Goal: Task Accomplishment & Management: Complete application form

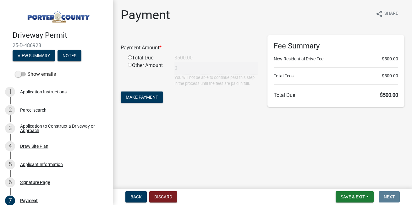
click at [130, 57] on input "radio" at bounding box center [130, 57] width 4 height 4
radio input "true"
type input "500"
click at [143, 96] on span "Make Payment" at bounding box center [142, 97] width 32 height 5
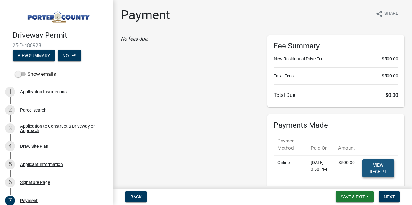
click at [376, 168] on link "View receipt" at bounding box center [379, 169] width 32 height 18
click at [391, 197] on span "Next" at bounding box center [389, 196] width 11 height 5
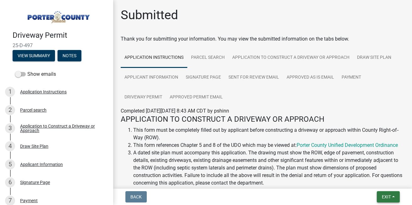
click at [386, 197] on span "Exit" at bounding box center [386, 196] width 9 height 5
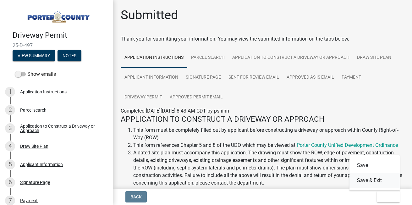
click at [366, 181] on button "Save & Exit" at bounding box center [375, 180] width 50 height 15
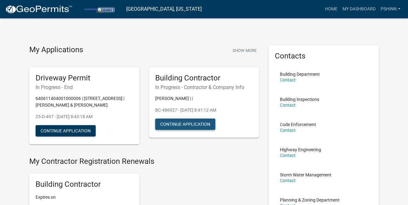
click at [181, 124] on button "Continue Application" at bounding box center [185, 124] width 60 height 11
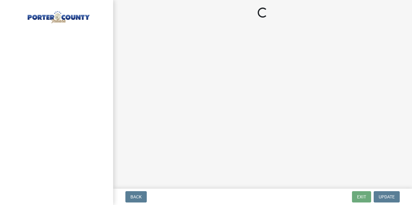
select select "IN"
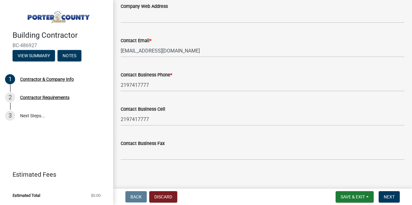
scroll to position [362, 0]
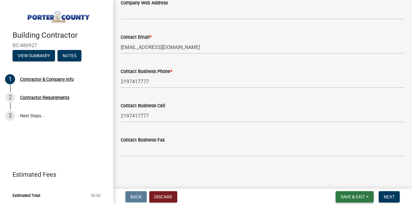
click at [355, 195] on span "Save & Exit" at bounding box center [353, 196] width 24 height 5
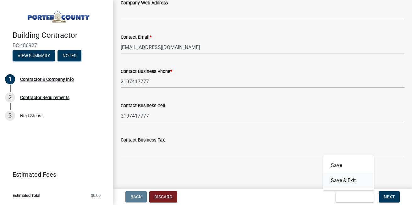
click at [350, 181] on button "Save & Exit" at bounding box center [349, 180] width 50 height 15
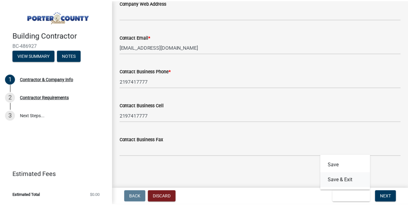
scroll to position [0, 0]
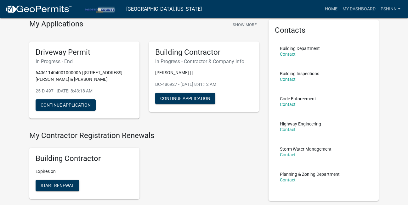
scroll to position [19, 0]
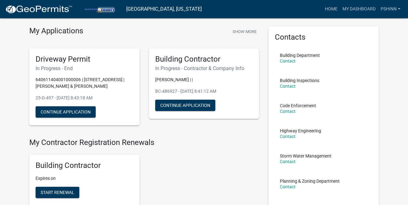
click at [178, 99] on div "Building Contractor In Progress - Contractor & Company Info [PERSON_NAME] | | B…" at bounding box center [204, 83] width 110 height 71
click at [179, 105] on button "Continue Application" at bounding box center [185, 105] width 60 height 11
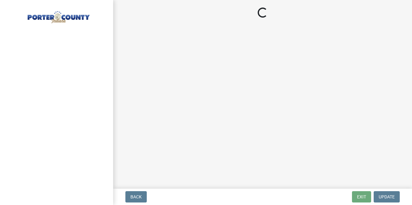
select select "IN"
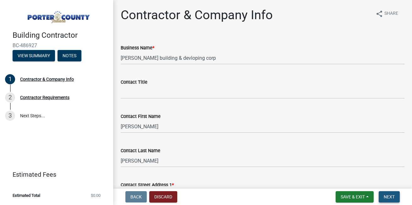
click at [389, 196] on span "Next" at bounding box center [389, 196] width 11 height 5
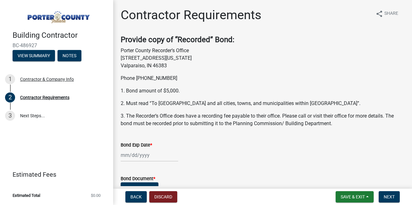
click at [152, 154] on div at bounding box center [150, 155] width 58 height 13
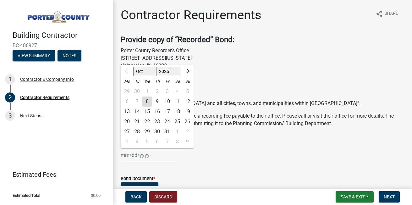
click at [158, 111] on div "16" at bounding box center [157, 112] width 10 height 10
type input "[DATE]"
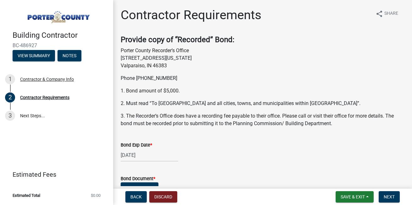
click at [153, 156] on div "[DATE]" at bounding box center [150, 155] width 58 height 13
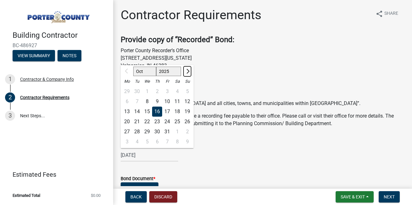
click at [188, 71] on span "Next month" at bounding box center [187, 71] width 5 height 5
select select "1"
select select "2026"
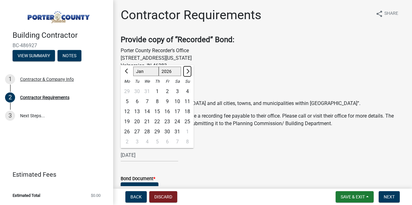
click at [188, 71] on span "Next month" at bounding box center [187, 71] width 5 height 5
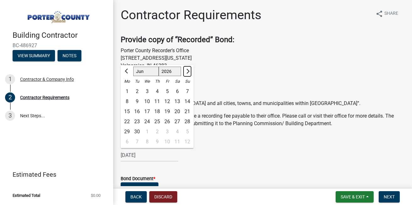
click at [188, 71] on span "Next month" at bounding box center [187, 71] width 5 height 5
select select "10"
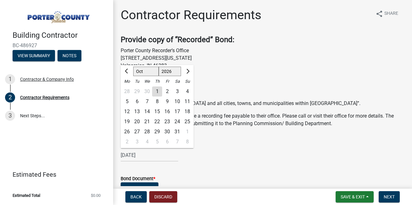
click at [166, 111] on div "16" at bounding box center [167, 112] width 10 height 10
type input "[DATE]"
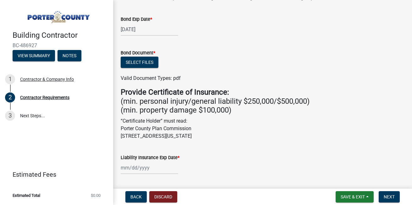
scroll to position [138, 0]
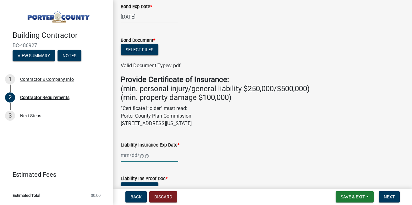
click at [139, 157] on div at bounding box center [150, 155] width 58 height 13
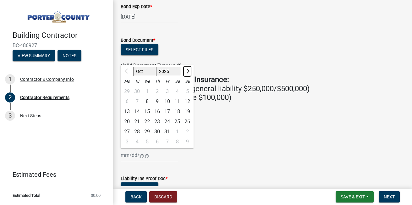
click at [188, 71] on span "Next month" at bounding box center [187, 71] width 5 height 5
select select "1"
select select "2026"
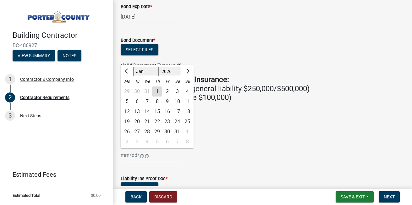
click at [157, 91] on div "1" at bounding box center [157, 92] width 10 height 10
type input "[DATE]"
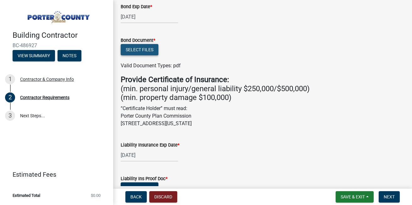
click at [145, 49] on button "Select files" at bounding box center [140, 49] width 38 height 11
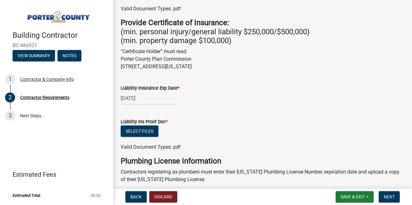
scroll to position [214, 0]
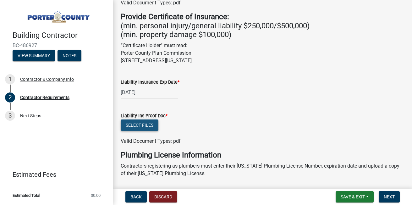
click at [129, 121] on button "Select files" at bounding box center [140, 125] width 38 height 11
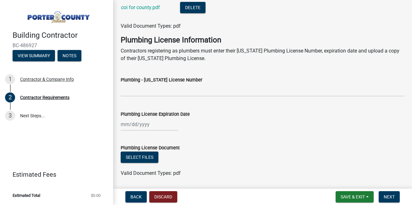
scroll to position [384, 0]
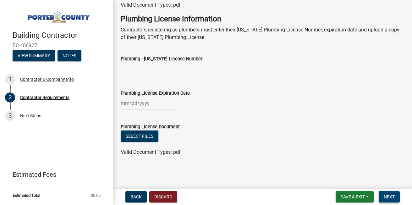
click at [385, 193] on button "Next" at bounding box center [389, 196] width 21 height 11
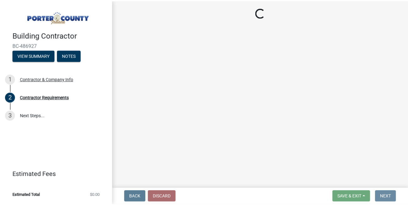
scroll to position [0, 0]
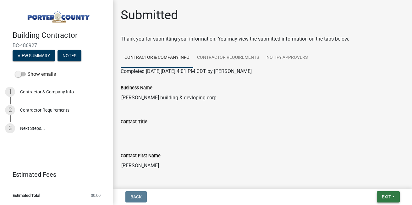
click at [385, 196] on span "Exit" at bounding box center [386, 196] width 9 height 5
click at [373, 180] on button "Save & Exit" at bounding box center [375, 180] width 50 height 15
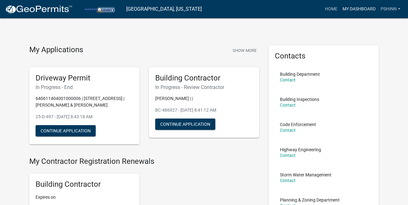
click at [351, 9] on link "My Dashboard" at bounding box center [359, 9] width 38 height 12
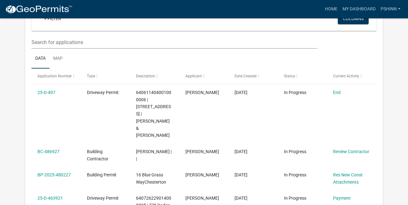
scroll to position [76, 0]
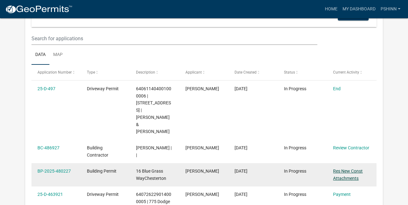
click at [341, 169] on link "Res New Const Attachments" at bounding box center [348, 175] width 30 height 12
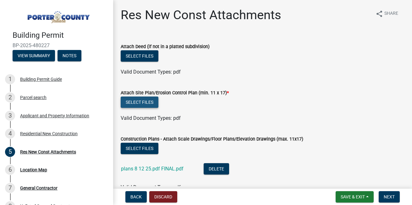
click at [140, 104] on button "Select files" at bounding box center [140, 102] width 38 height 11
click at [141, 103] on button "Select files" at bounding box center [140, 102] width 38 height 11
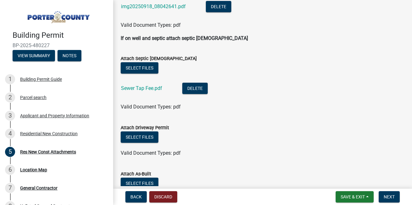
scroll to position [335, 0]
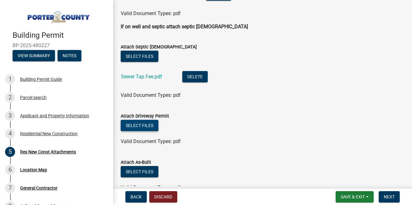
click at [140, 125] on button "Select files" at bounding box center [140, 125] width 38 height 11
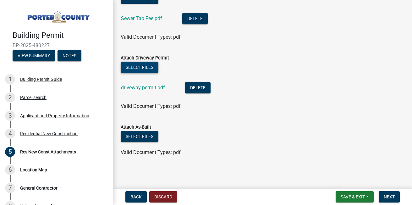
scroll to position [394, 0]
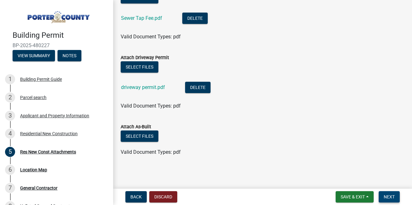
click at [391, 194] on span "Next" at bounding box center [389, 196] width 11 height 5
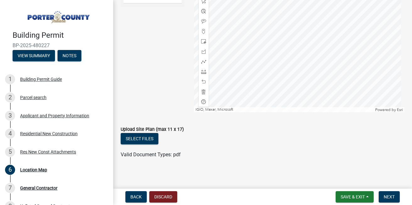
scroll to position [138, 0]
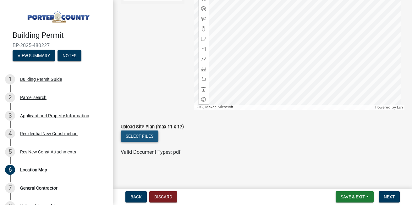
click at [145, 135] on button "Select files" at bounding box center [140, 136] width 38 height 11
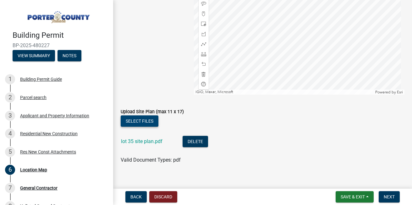
scroll to position [161, 0]
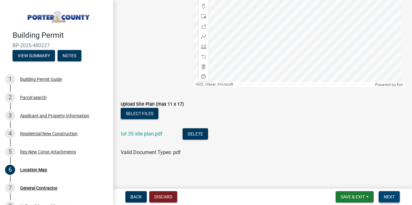
click at [389, 195] on span "Next" at bounding box center [389, 196] width 11 height 5
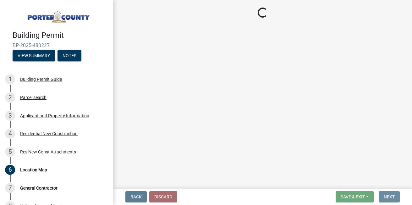
scroll to position [0, 0]
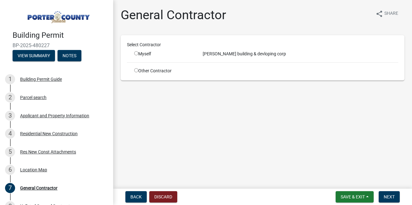
click at [137, 53] on input "radio" at bounding box center [136, 53] width 4 height 4
radio input "true"
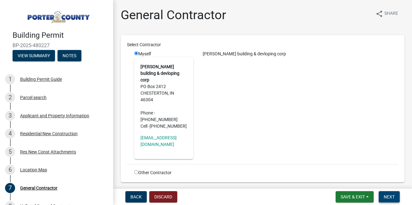
click at [391, 195] on span "Next" at bounding box center [389, 196] width 11 height 5
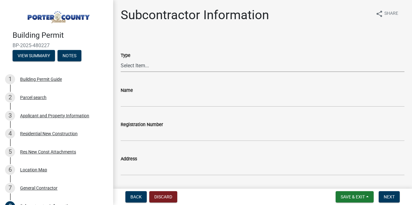
click at [144, 66] on select "Select Item... Concrete Plumbing Electrical HVAC Framing Roofing Insulation Lan…" at bounding box center [263, 65] width 284 height 13
click at [121, 59] on select "Select Item... Concrete Plumbing Electrical HVAC Framing Roofing Insulation Lan…" at bounding box center [263, 65] width 284 height 13
select select "aec83d08-724c-497f-a966-c5001b2a94b2"
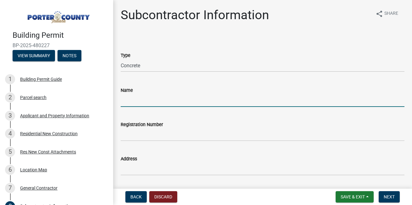
click at [137, 99] on input "Name" at bounding box center [263, 100] width 284 height 13
type input "[PERSON_NAME] concrete"
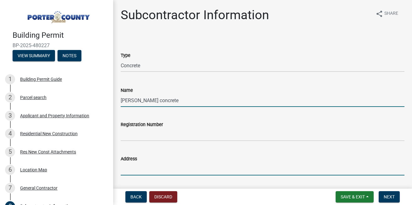
click at [137, 171] on input "Address" at bounding box center [263, 169] width 284 height 13
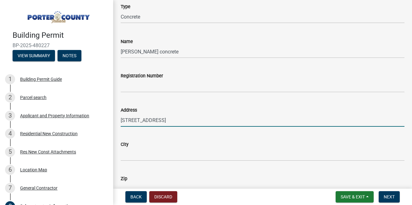
scroll to position [50, 0]
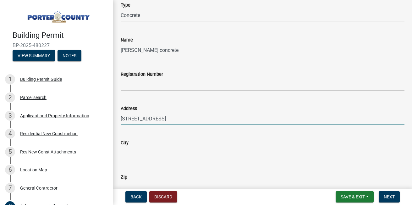
type input "[STREET_ADDRESS]"
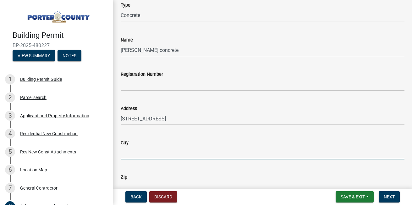
click at [161, 153] on input "City" at bounding box center [263, 153] width 284 height 13
type input "[GEOGRAPHIC_DATA]"
click at [149, 184] on input "Zip" at bounding box center [263, 187] width 284 height 13
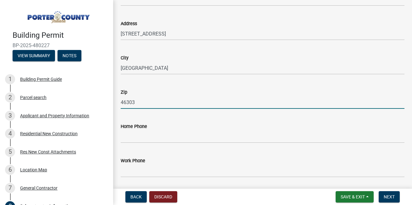
scroll to position [143, 0]
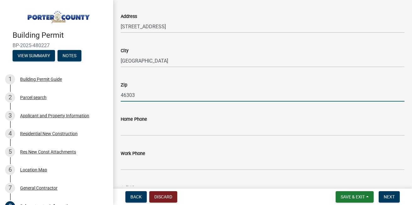
type input "46303"
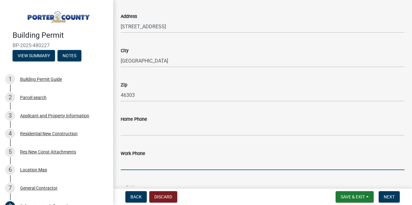
click at [155, 162] on input "Work Phone" at bounding box center [263, 163] width 284 height 13
type input "2193659899"
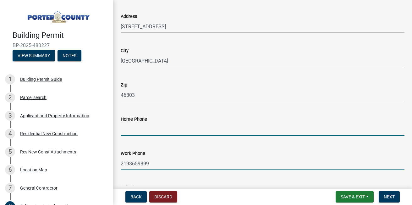
type input "2193659899"
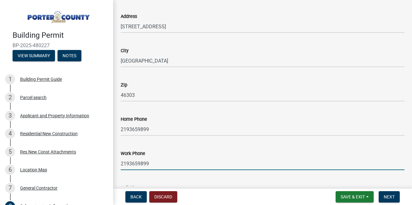
type input "[PERSON_NAME][EMAIL_ADDRESS][DOMAIN_NAME]"
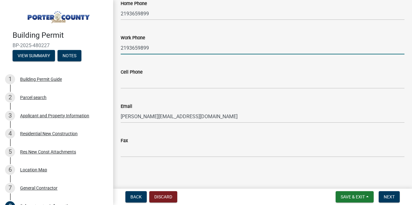
scroll to position [259, 0]
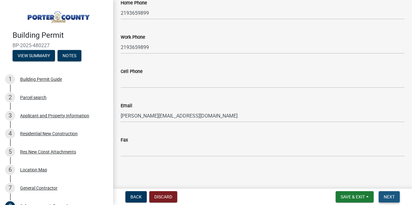
click at [397, 197] on button "Next" at bounding box center [389, 196] width 21 height 11
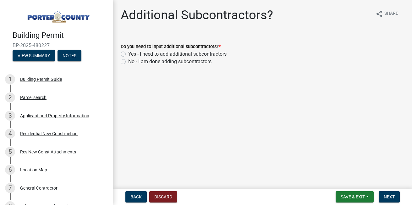
click at [128, 53] on label "Yes - I need to add additional subcontractors" at bounding box center [177, 54] width 98 height 8
click at [128, 53] on input "Yes - I need to add additional subcontractors" at bounding box center [130, 52] width 4 height 4
radio input "true"
click at [386, 196] on span "Next" at bounding box center [389, 196] width 11 height 5
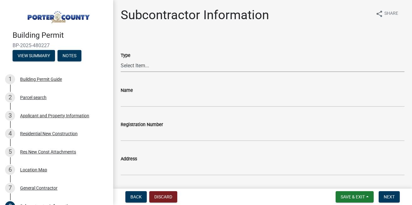
click at [132, 63] on select "Select Item... Concrete Plumbing Electrical HVAC Framing Roofing Insulation Lan…" at bounding box center [263, 65] width 284 height 13
click at [121, 59] on select "Select Item... Concrete Plumbing Electrical HVAC Framing Roofing Insulation Lan…" at bounding box center [263, 65] width 284 height 13
select select "cd97cfe4-1a4e-44da-bf01-15313709366c"
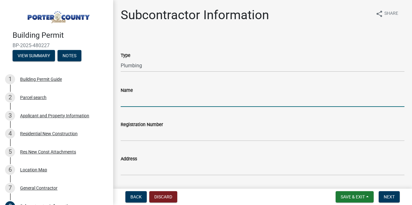
click at [135, 101] on input "Name" at bounding box center [263, 100] width 284 height 13
type input "[PERSON_NAME]"
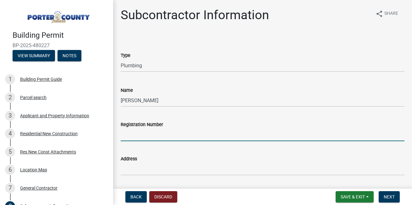
click at [131, 137] on input "Registration Number" at bounding box center [263, 134] width 284 height 13
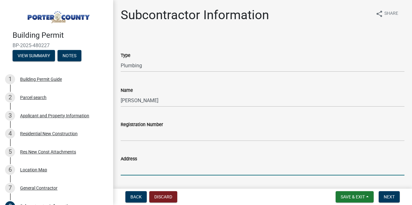
click at [131, 169] on input "Address" at bounding box center [263, 169] width 284 height 13
type input "[STREET_ADDRESS][PERSON_NAME]"
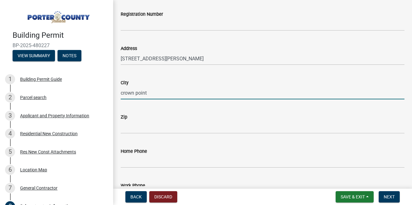
type input "crown point"
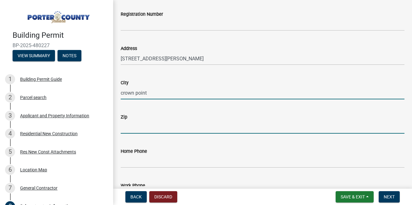
click at [141, 128] on input "Zip" at bounding box center [263, 127] width 284 height 13
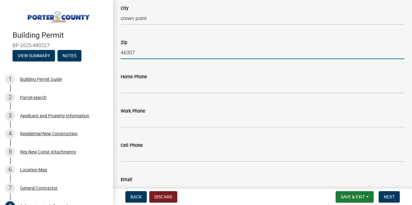
scroll to position [186, 0]
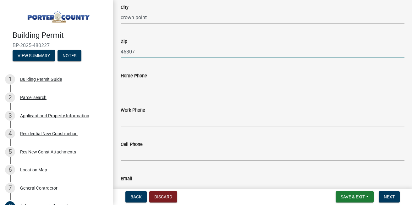
type input "46307"
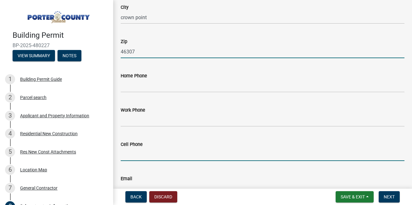
click at [146, 156] on input "Cell Phone" at bounding box center [263, 154] width 284 height 13
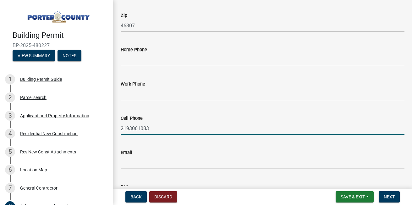
scroll to position [224, 0]
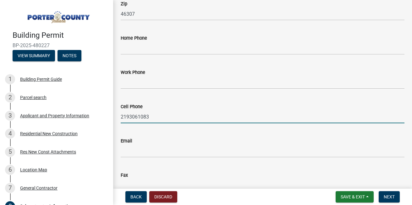
type input "2193061083"
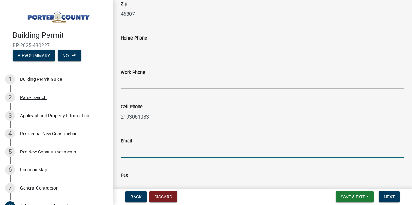
click at [188, 148] on input "Email" at bounding box center [263, 151] width 284 height 13
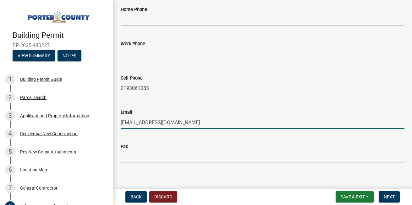
scroll to position [259, 0]
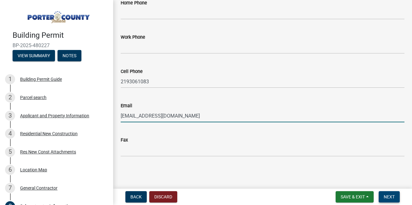
type input "[EMAIL_ADDRESS][DOMAIN_NAME]"
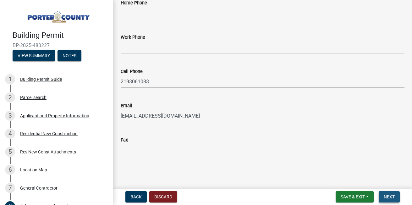
click at [393, 198] on span "Next" at bounding box center [389, 196] width 11 height 5
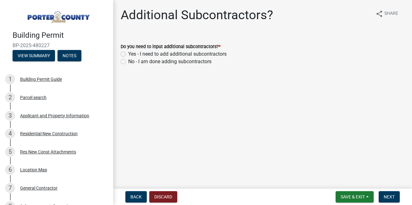
click at [128, 54] on label "Yes - I need to add additional subcontractors" at bounding box center [177, 54] width 98 height 8
click at [128, 54] on input "Yes - I need to add additional subcontractors" at bounding box center [130, 52] width 4 height 4
radio input "true"
click at [388, 195] on span "Next" at bounding box center [389, 196] width 11 height 5
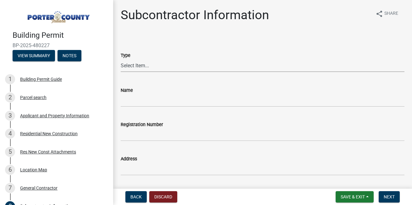
click at [132, 68] on select "Select Item... Concrete Plumbing Electrical HVAC Framing Roofing Insulation Lan…" at bounding box center [263, 65] width 284 height 13
click at [121, 59] on select "Select Item... Concrete Plumbing Electrical HVAC Framing Roofing Insulation Lan…" at bounding box center [263, 65] width 284 height 13
select select "efdc4ab2-fecf-44c9-8db5-461c68afeef8"
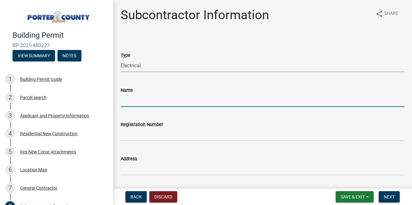
click at [134, 99] on input "Name" at bounding box center [263, 100] width 284 height 13
type input "lansing electric"
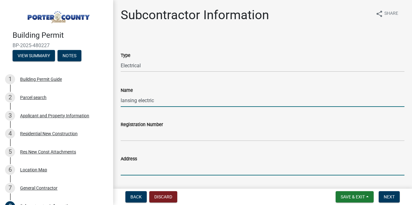
type input "[STREET_ADDRESS]"
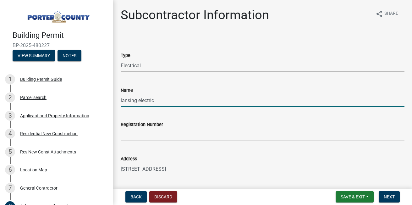
type input "lansing"
type input "60438"
type input "7084741608"
type input "[EMAIL_ADDRESS][DOMAIN_NAME]"
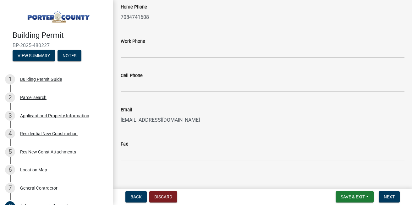
scroll to position [259, 0]
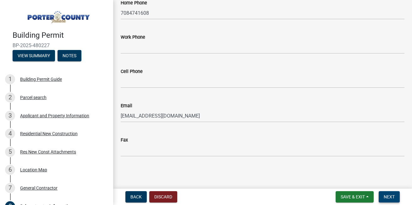
click at [392, 193] on button "Next" at bounding box center [389, 196] width 21 height 11
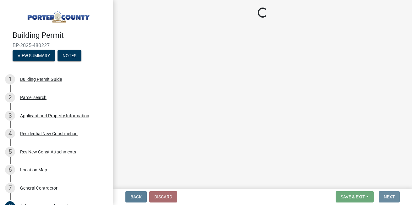
scroll to position [0, 0]
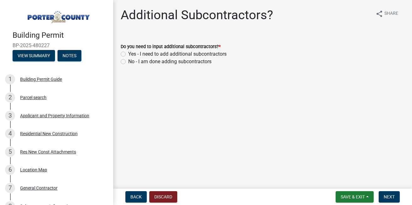
click at [128, 52] on label "Yes - I need to add additional subcontractors" at bounding box center [177, 54] width 98 height 8
click at [128, 52] on input "Yes - I need to add additional subcontractors" at bounding box center [130, 52] width 4 height 4
radio input "true"
click at [389, 195] on span "Next" at bounding box center [389, 196] width 11 height 5
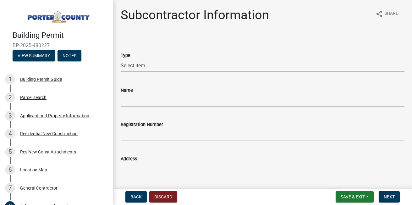
click at [141, 64] on select "Select Item... Concrete Plumbing Electrical HVAC Framing Roofing Insulation Lan…" at bounding box center [263, 65] width 284 height 13
click at [121, 59] on select "Select Item... Concrete Plumbing Electrical HVAC Framing Roofing Insulation Lan…" at bounding box center [263, 65] width 284 height 13
select select "9452e092-c50d-45bd-97f1-cd63c2c340af"
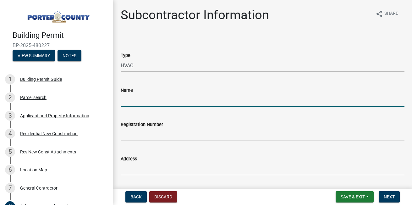
click at [141, 103] on input "Name" at bounding box center [263, 100] width 284 height 13
type input "bucks hvac"
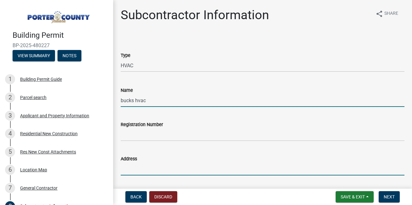
type input "[STREET_ADDRESS]"
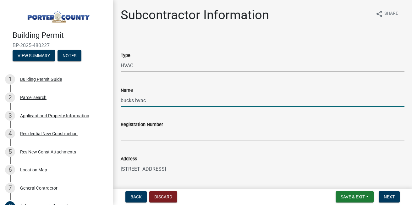
type input "chesterton"
type input "46304"
type input "2194068146"
type input "[EMAIL_ADDRESS][DOMAIN_NAME]"
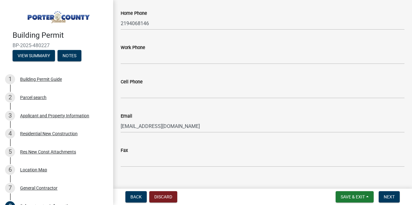
scroll to position [252, 0]
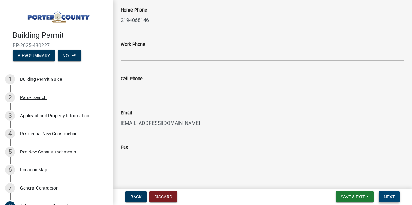
click at [389, 197] on span "Next" at bounding box center [389, 196] width 11 height 5
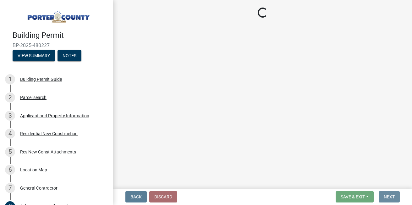
scroll to position [0, 0]
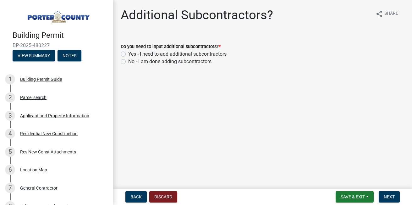
click at [128, 53] on label "Yes - I need to add additional subcontractors" at bounding box center [177, 54] width 98 height 8
click at [128, 53] on input "Yes - I need to add additional subcontractors" at bounding box center [130, 52] width 4 height 4
radio input "true"
click at [388, 196] on span "Next" at bounding box center [389, 196] width 11 height 5
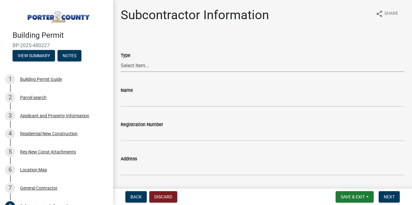
click at [139, 66] on select "Select Item... Concrete Plumbing Electrical HVAC Framing Roofing Insulation Lan…" at bounding box center [263, 65] width 284 height 13
click at [121, 59] on select "Select Item... Concrete Plumbing Electrical HVAC Framing Roofing Insulation Lan…" at bounding box center [263, 65] width 284 height 13
select select "e24670f1-0fc3-4dee-82ca-1a1373b3817c"
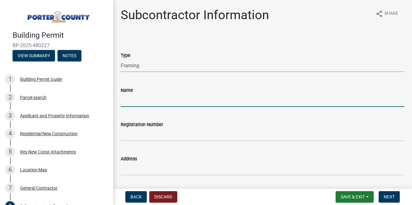
click at [141, 100] on input "Name" at bounding box center [263, 100] width 284 height 13
type input "detmar builders"
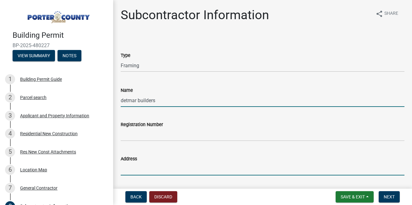
click at [132, 170] on input "Address" at bounding box center [263, 169] width 284 height 13
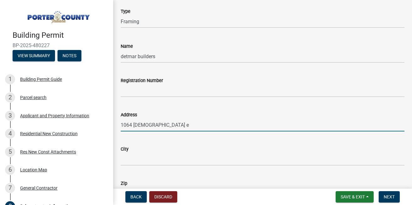
scroll to position [50, 0]
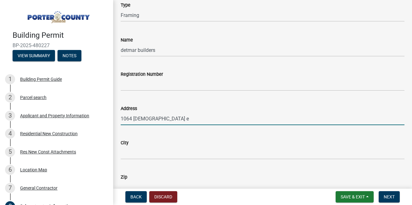
type input "1064 [DEMOGRAPHIC_DATA] e"
click at [154, 152] on input "City" at bounding box center [263, 153] width 284 height 13
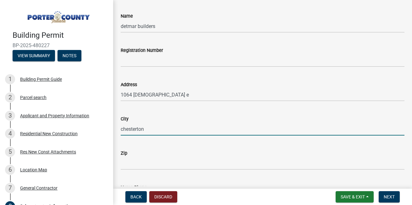
scroll to position [76, 0]
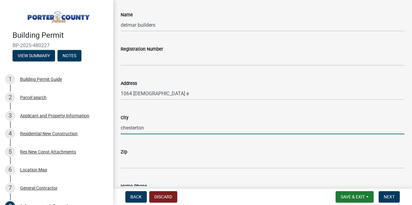
type input "chesterton"
click at [133, 164] on input "Zip" at bounding box center [263, 162] width 284 height 13
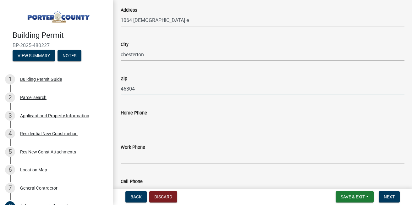
scroll to position [151, 0]
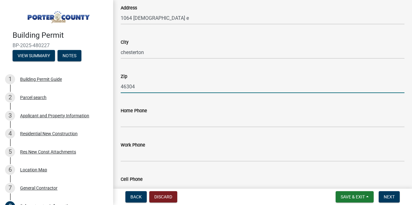
type input "46304"
click at [164, 186] on div "Building Permit BP-2025-480227 View Summary Notes 1 Building Permit Guide 2 Par…" at bounding box center [206, 102] width 412 height 205
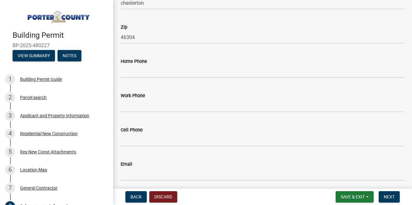
scroll to position [201, 0]
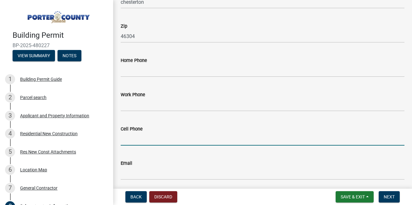
click at [163, 144] on input "Cell Phone" at bounding box center [263, 139] width 284 height 13
type input "2195083442"
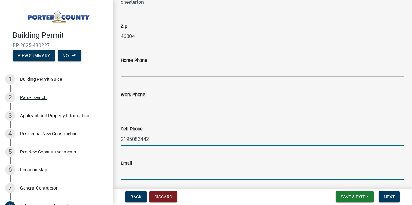
click at [155, 174] on input "Email" at bounding box center [263, 173] width 284 height 13
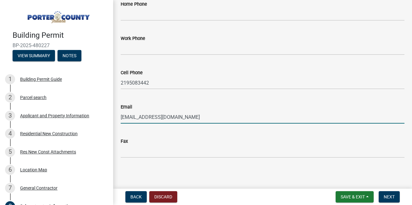
scroll to position [259, 0]
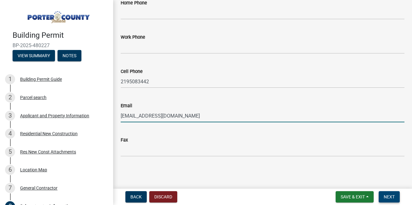
type input "[EMAIL_ADDRESS][DOMAIN_NAME]"
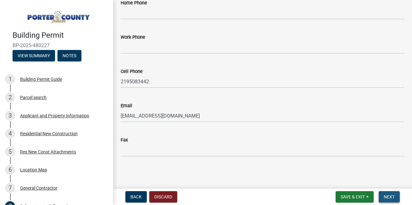
click at [394, 194] on button "Next" at bounding box center [389, 196] width 21 height 11
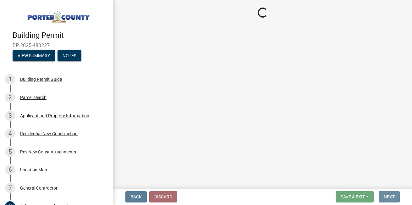
scroll to position [0, 0]
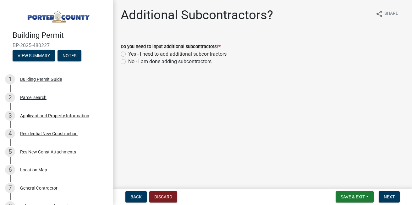
click at [128, 53] on label "Yes - I need to add additional subcontractors" at bounding box center [177, 54] width 98 height 8
click at [128, 53] on input "Yes - I need to add additional subcontractors" at bounding box center [130, 52] width 4 height 4
radio input "true"
click at [400, 198] on button "Next" at bounding box center [389, 196] width 21 height 11
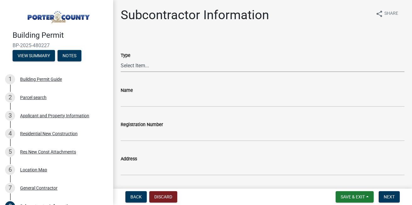
click at [137, 64] on select "Select Item... Concrete Plumbing Electrical HVAC Framing Roofing Insulation Lan…" at bounding box center [263, 65] width 284 height 13
click at [121, 59] on select "Select Item... Concrete Plumbing Electrical HVAC Framing Roofing Insulation Lan…" at bounding box center [263, 65] width 284 height 13
select select "a4a56f35-b615-4329-8274-554788cbedde"
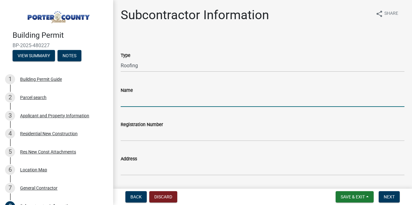
click at [140, 100] on input "Name" at bounding box center [263, 100] width 284 height 13
type input "j & b west"
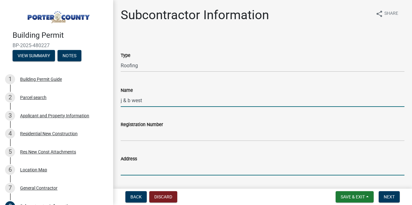
type input "p.o. box 2027"
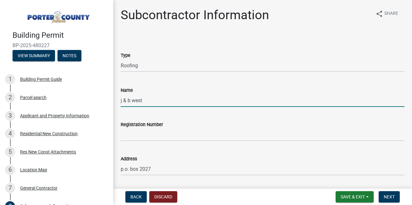
type input "[US_STATE][GEOGRAPHIC_DATA]"
type input "46360"
type input "2193636151"
type input "[PERSON_NAME][EMAIL_ADDRESS][DOMAIN_NAME]"
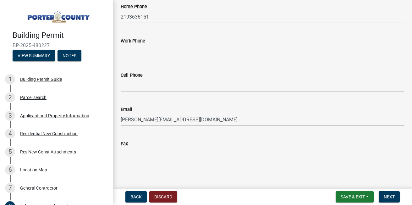
scroll to position [259, 0]
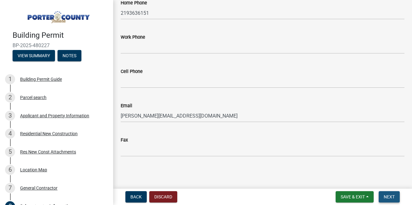
click at [387, 194] on span "Next" at bounding box center [389, 196] width 11 height 5
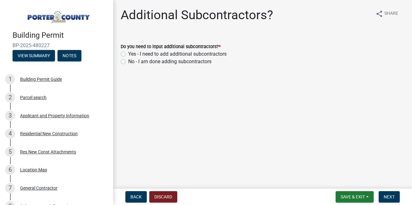
click at [128, 54] on label "Yes - I need to add additional subcontractors" at bounding box center [177, 54] width 98 height 8
click at [128, 54] on input "Yes - I need to add additional subcontractors" at bounding box center [130, 52] width 4 height 4
radio input "true"
click at [389, 199] on span "Next" at bounding box center [389, 196] width 11 height 5
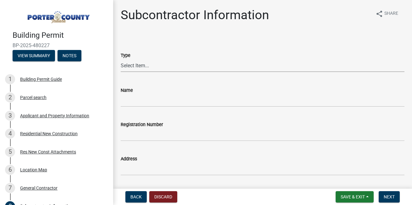
click at [137, 67] on select "Select Item... Concrete Plumbing Electrical HVAC Framing Roofing Insulation Lan…" at bounding box center [263, 65] width 284 height 13
click at [121, 59] on select "Select Item... Concrete Plumbing Electrical HVAC Framing Roofing Insulation Lan…" at bounding box center [263, 65] width 284 height 13
select select "fd65c87e-b11a-4bc2-bc05-e0c8c417ed1b"
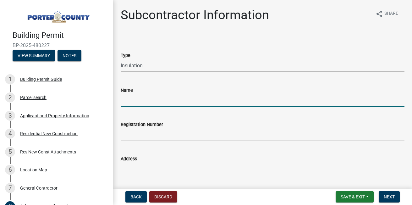
click at [134, 103] on input "Name" at bounding box center [263, 100] width 284 height 13
type input "energy tech insulation"
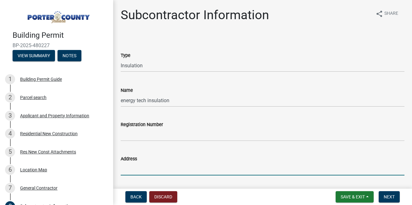
click at [131, 166] on input "Address" at bounding box center [263, 169] width 284 height 13
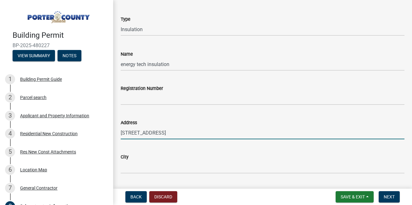
scroll to position [50, 0]
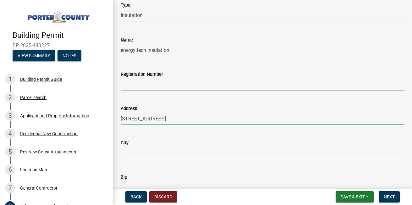
type input "[STREET_ADDRESS]"
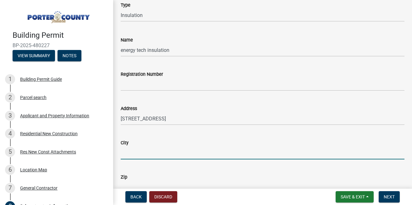
click at [221, 151] on input "City" at bounding box center [263, 153] width 284 height 13
type input "[PERSON_NAME]"
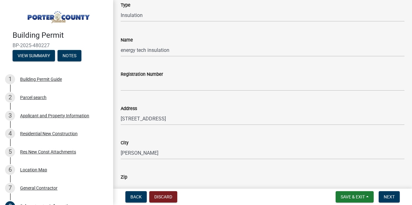
click at [170, 181] on div "Zip" at bounding box center [263, 177] width 284 height 8
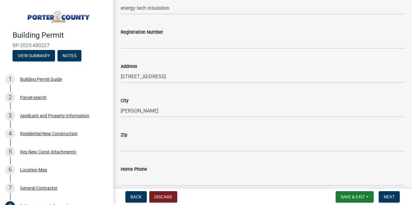
scroll to position [101, 0]
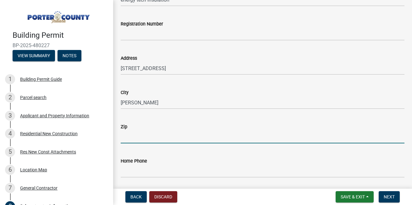
click at [184, 136] on input "Zip" at bounding box center [263, 137] width 284 height 13
type input "46350"
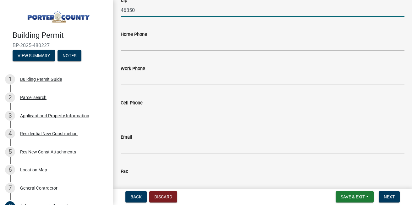
scroll to position [239, 0]
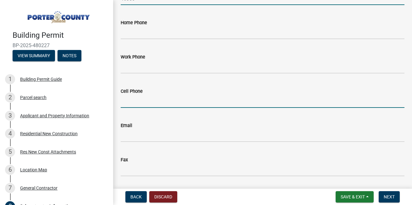
click at [194, 98] on input "Cell Phone" at bounding box center [263, 101] width 284 height 13
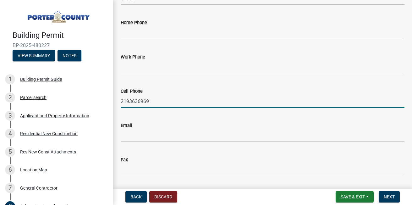
type input "2193636969"
click at [205, 136] on input "Email" at bounding box center [263, 135] width 284 height 13
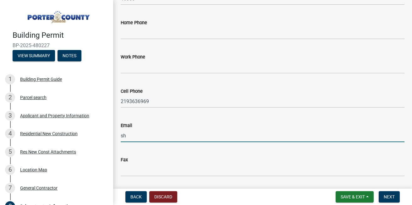
type input "s"
type input "[EMAIL_ADDRESS][DOMAIN_NAME]"
click at [392, 194] on span "Next" at bounding box center [389, 196] width 11 height 5
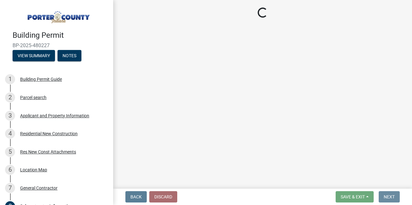
scroll to position [0, 0]
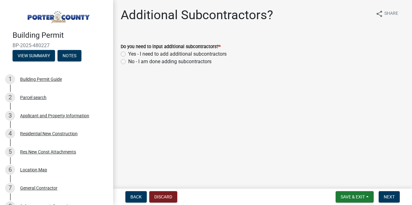
click at [128, 55] on label "Yes - I need to add additional subcontractors" at bounding box center [177, 54] width 98 height 8
click at [128, 54] on input "Yes - I need to add additional subcontractors" at bounding box center [130, 52] width 4 height 4
radio input "true"
click at [389, 200] on button "Next" at bounding box center [389, 196] width 21 height 11
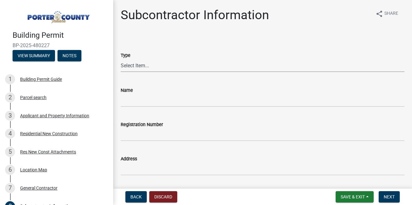
click at [140, 64] on select "Select Item... Concrete Plumbing Electrical HVAC Framing Roofing Insulation Lan…" at bounding box center [263, 65] width 284 height 13
click at [121, 59] on select "Select Item... Concrete Plumbing Electrical HVAC Framing Roofing Insulation Lan…" at bounding box center [263, 65] width 284 height 13
select select "cbf01e98-b2b8-4fbb-97e2-8bd83283709f"
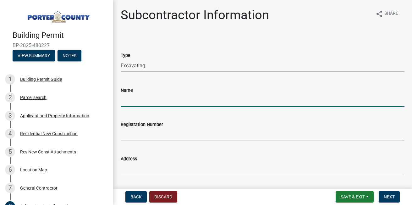
click at [141, 102] on input "Name" at bounding box center [263, 100] width 284 height 13
type input "[PERSON_NAME]"
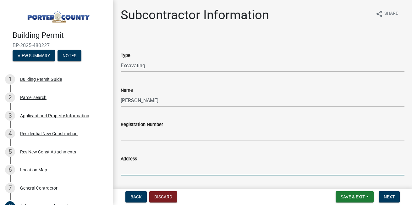
click at [133, 166] on input "Address" at bounding box center [263, 169] width 284 height 13
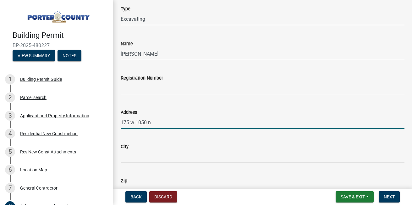
scroll to position [63, 0]
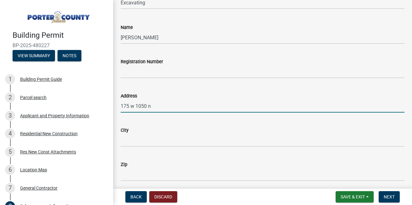
type input "175 w 1050 n"
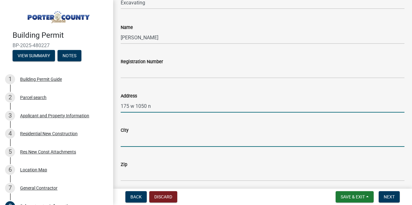
click at [155, 141] on input "City" at bounding box center [263, 140] width 284 height 13
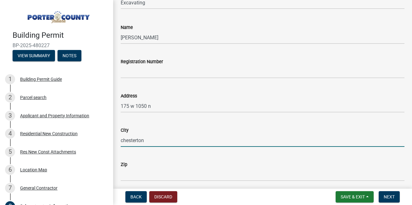
type input "chesterton"
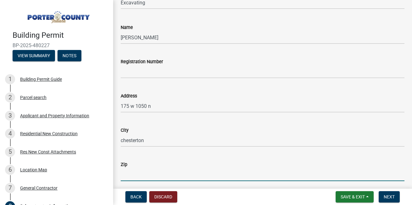
click at [146, 175] on input "Zip" at bounding box center [263, 174] width 284 height 13
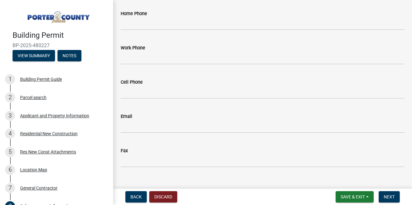
scroll to position [259, 0]
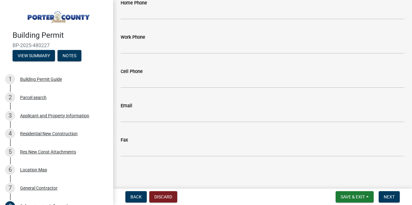
type input "46304"
click at [131, 82] on input "Cell Phone" at bounding box center [263, 81] width 284 height 13
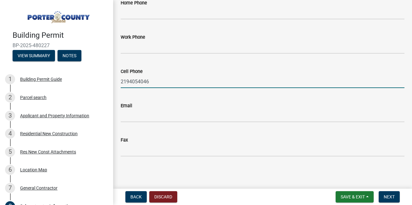
type input "2194054046"
click at [139, 115] on input "Email" at bounding box center [263, 115] width 284 height 13
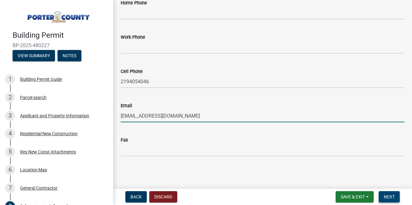
type input "[EMAIL_ADDRESS][DOMAIN_NAME]"
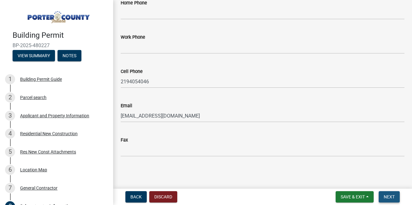
click at [389, 198] on span "Next" at bounding box center [389, 196] width 11 height 5
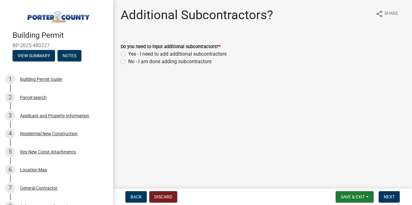
click at [128, 52] on label "Yes - I need to add additional subcontractors" at bounding box center [177, 54] width 98 height 8
click at [128, 52] on input "Yes - I need to add additional subcontractors" at bounding box center [130, 52] width 4 height 4
radio input "true"
click at [386, 194] on span "Next" at bounding box center [389, 196] width 11 height 5
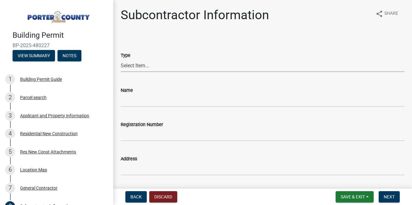
click at [138, 63] on select "Select Item... Concrete Plumbing Electrical HVAC Framing Roofing Insulation Lan…" at bounding box center [263, 65] width 284 height 13
click at [391, 197] on span "Next" at bounding box center [389, 196] width 11 height 5
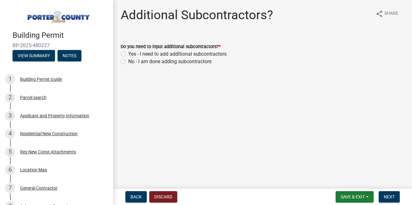
click at [128, 62] on label "No - I am done adding subcontractors" at bounding box center [169, 62] width 83 height 8
click at [128, 62] on input "No - I am done adding subcontractors" at bounding box center [130, 60] width 4 height 4
radio input "true"
click at [389, 197] on span "Next" at bounding box center [389, 196] width 11 height 5
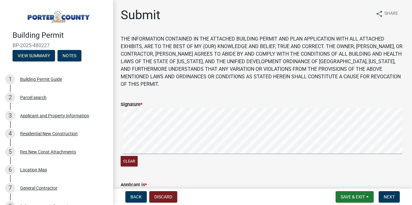
click at [151, 158] on div "Clear" at bounding box center [263, 138] width 284 height 60
click at [386, 196] on span "Next" at bounding box center [389, 196] width 11 height 5
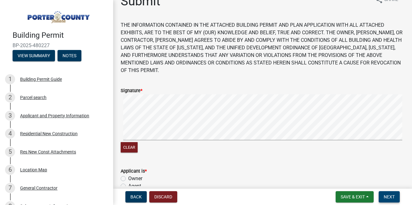
scroll to position [25, 0]
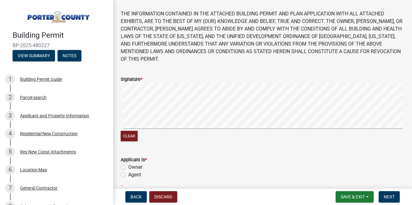
click at [128, 174] on label "Agent" at bounding box center [134, 175] width 13 height 8
click at [128, 174] on input "Agent" at bounding box center [130, 173] width 4 height 4
radio input "true"
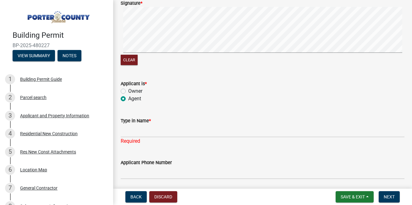
scroll to position [113, 0]
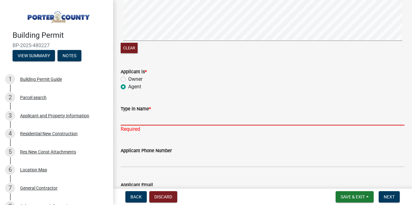
click at [144, 121] on input "Type in Name *" at bounding box center [263, 119] width 284 height 13
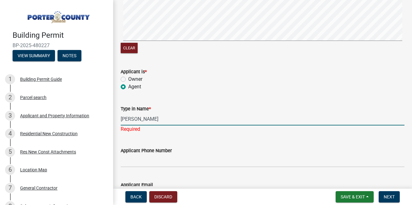
type input "[PERSON_NAME]"
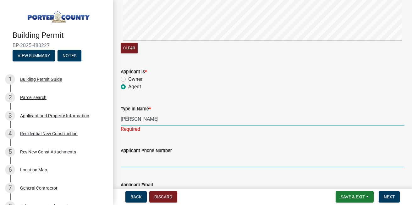
type input "[PHONE_NUMBER]"
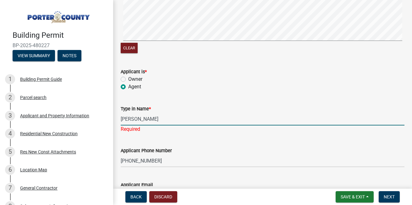
type input "[EMAIL_ADDRESS][DOMAIN_NAME]"
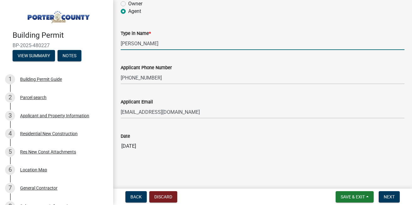
scroll to position [190, 0]
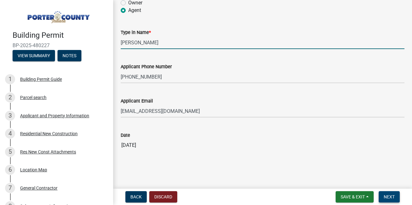
click at [389, 196] on span "Next" at bounding box center [389, 196] width 11 height 5
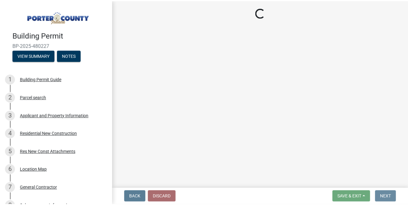
scroll to position [0, 0]
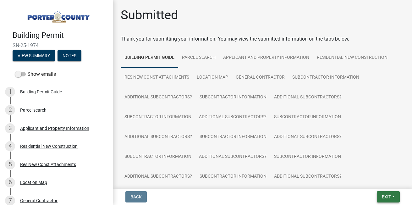
click at [386, 196] on span "Exit" at bounding box center [386, 196] width 9 height 5
click at [368, 179] on button "Save & Exit" at bounding box center [375, 180] width 50 height 15
